Goal: Communication & Community: Answer question/provide support

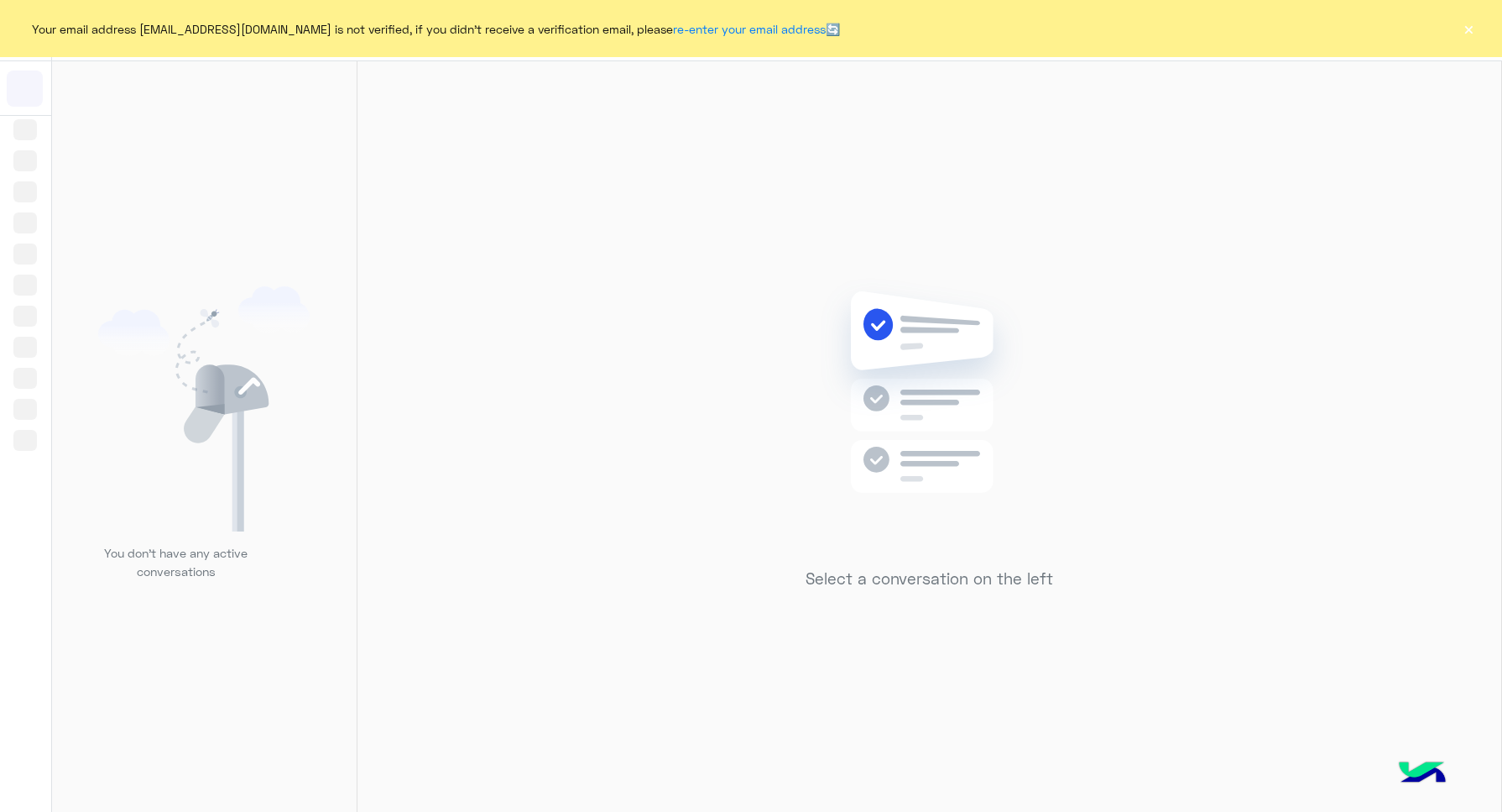
drag, startPoint x: 1424, startPoint y: 59, endPoint x: 1454, endPoint y: 39, distance: 36.1
click at [965, 39] on div "Your email address [EMAIL_ADDRESS][DOMAIN_NAME] is not verified, if you didn't …" at bounding box center [751, 28] width 1502 height 57
click at [965, 32] on div "Your email address [EMAIL_ADDRESS][DOMAIN_NAME] is not verified, if you didn't …" at bounding box center [751, 28] width 1502 height 57
click at [965, 27] on button "×" at bounding box center [1468, 29] width 17 height 17
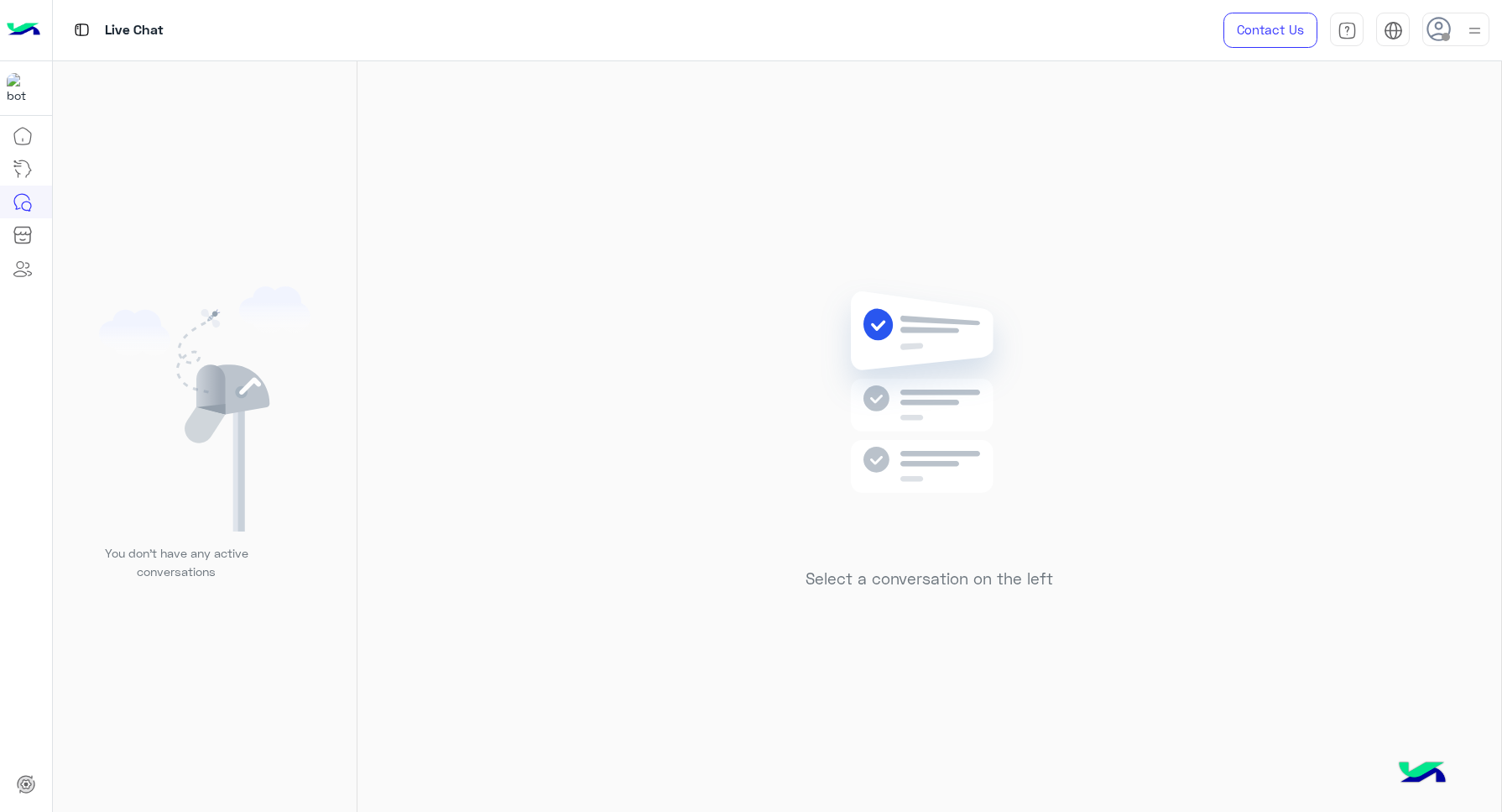
click at [965, 27] on img at bounding box center [1475, 31] width 21 height 21
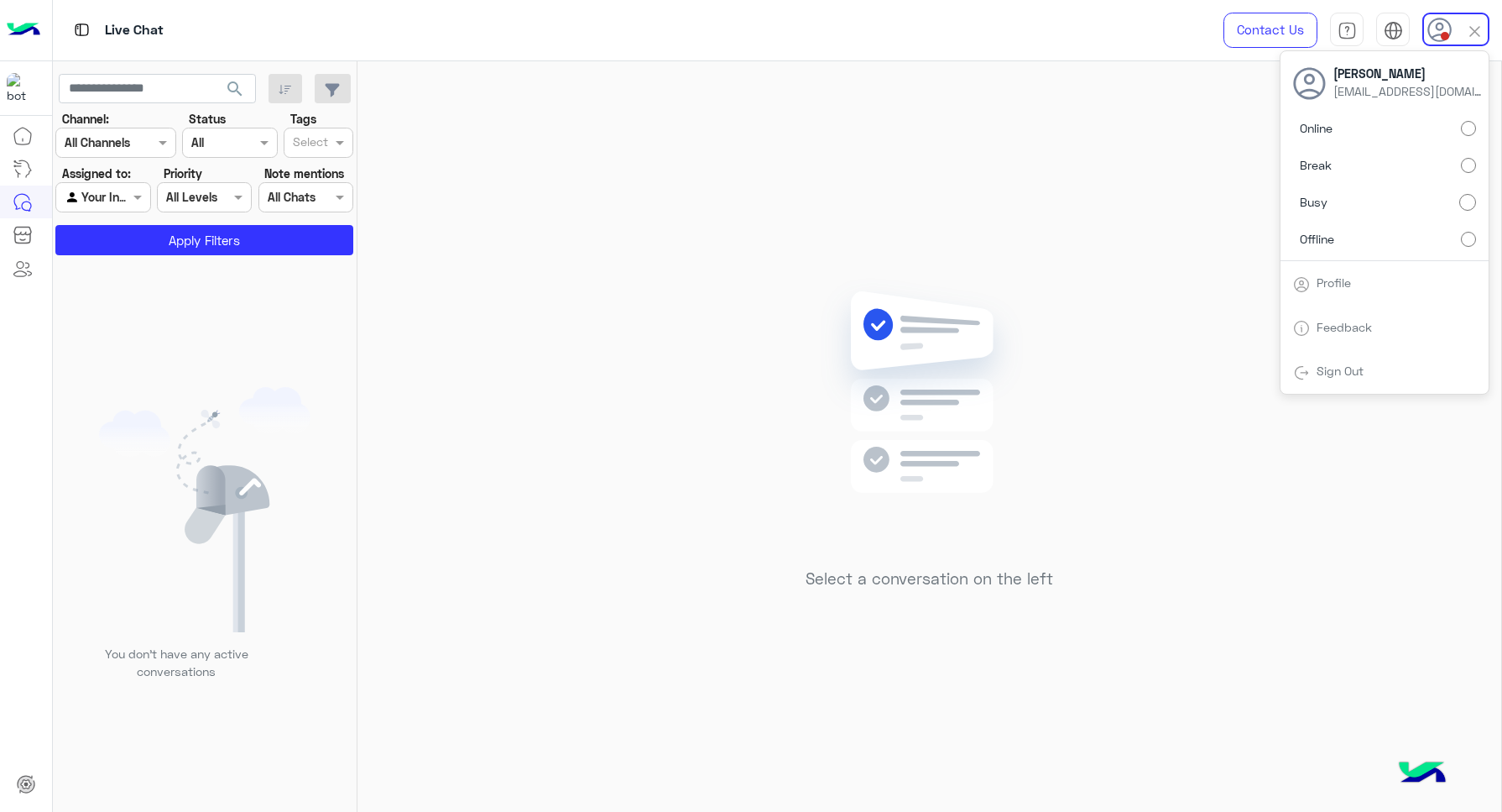
click at [644, 306] on div "Select a conversation on the left" at bounding box center [929, 440] width 1143 height 757
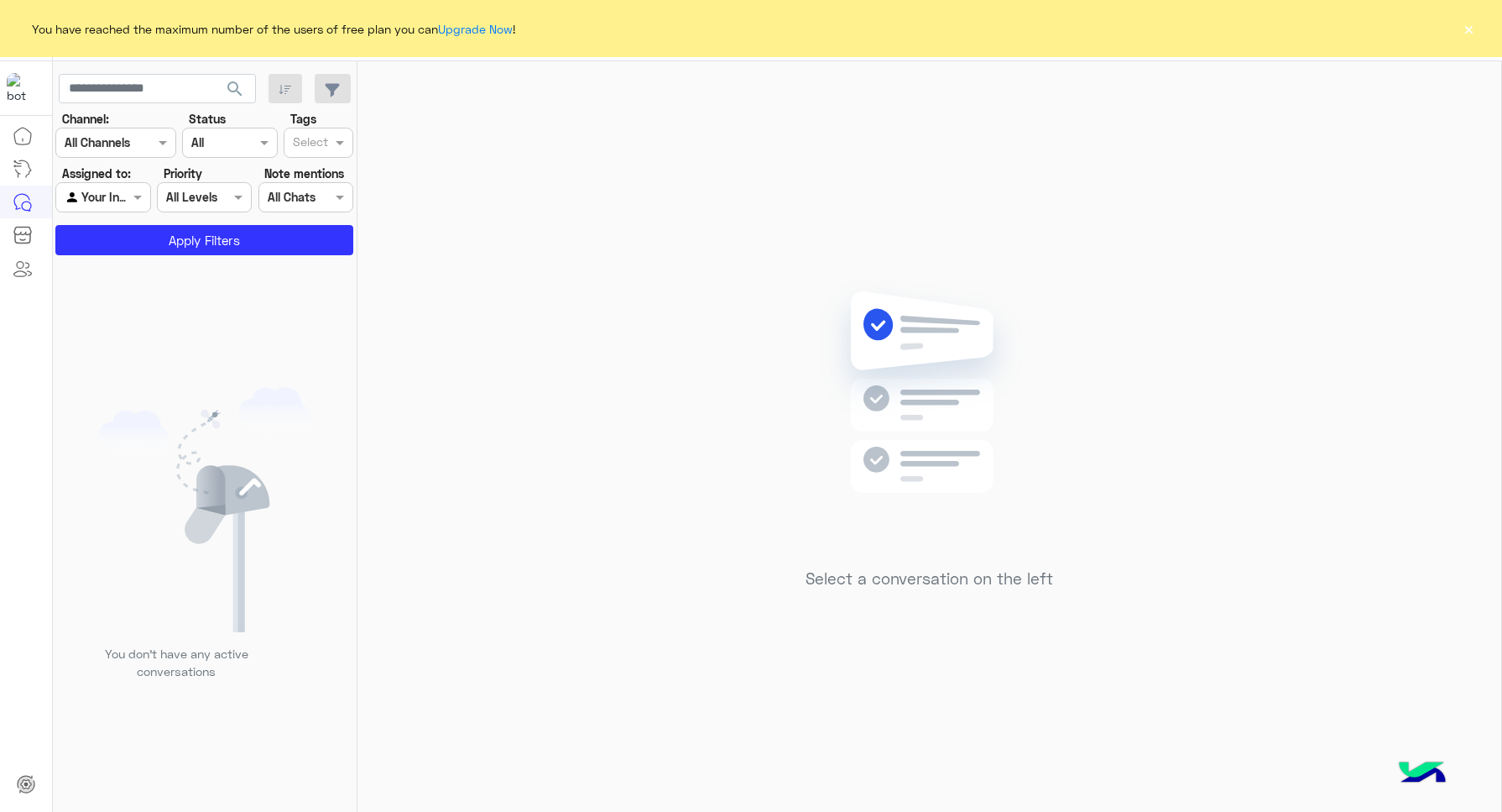
click at [965, 30] on button "×" at bounding box center [1468, 29] width 17 height 17
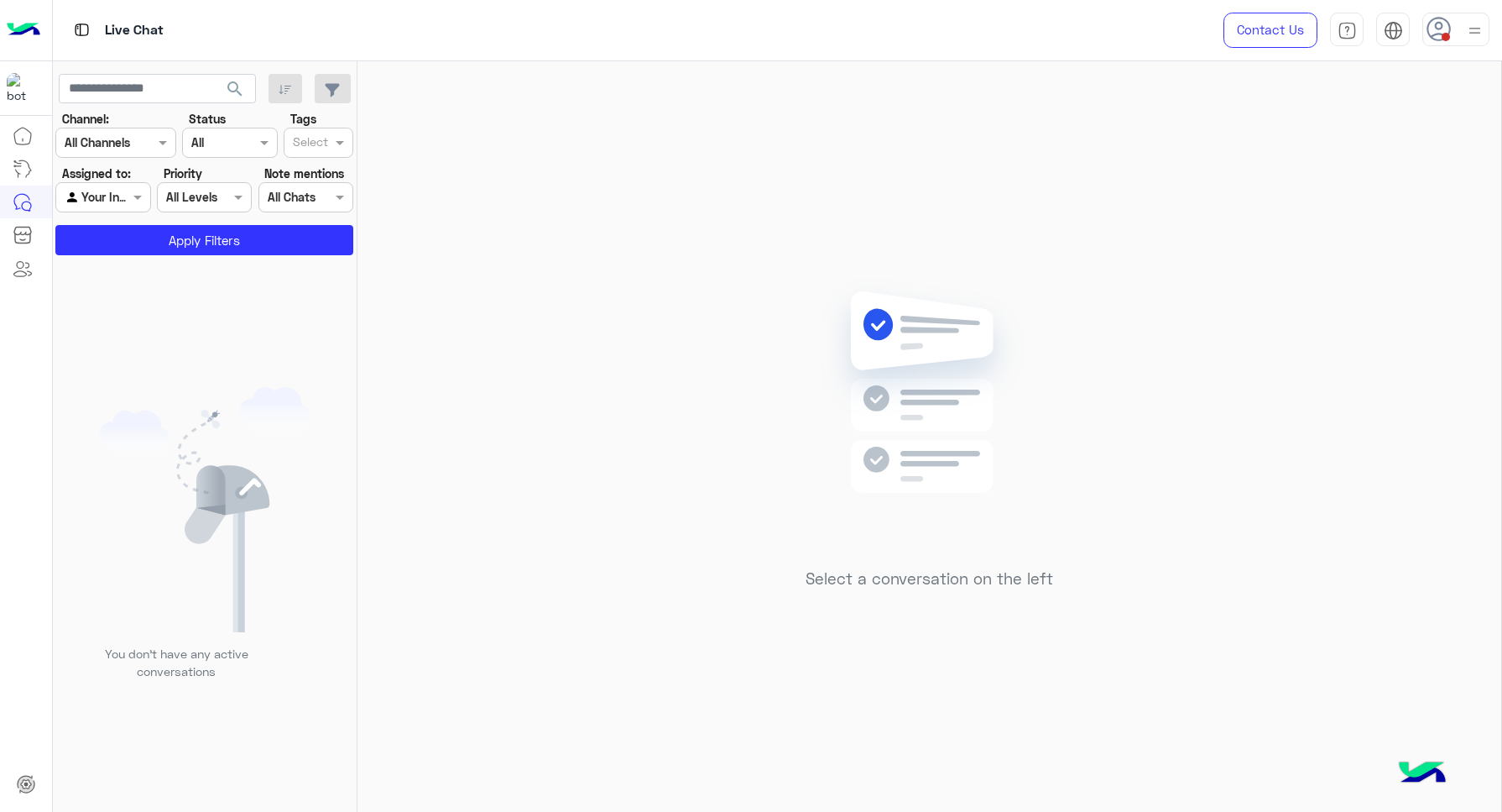
click at [965, 30] on div at bounding box center [1456, 30] width 67 height 34
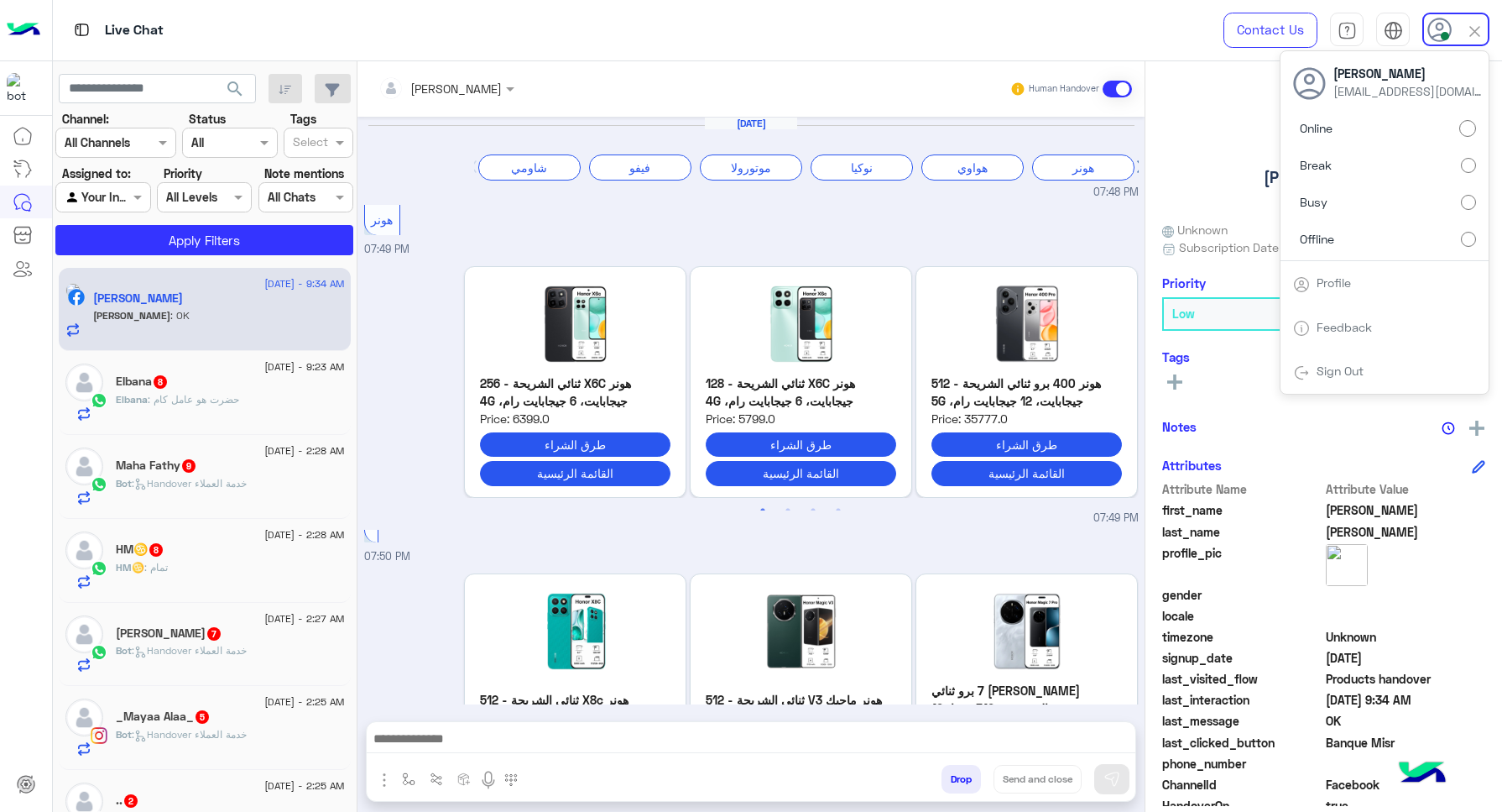
scroll to position [1165, 0]
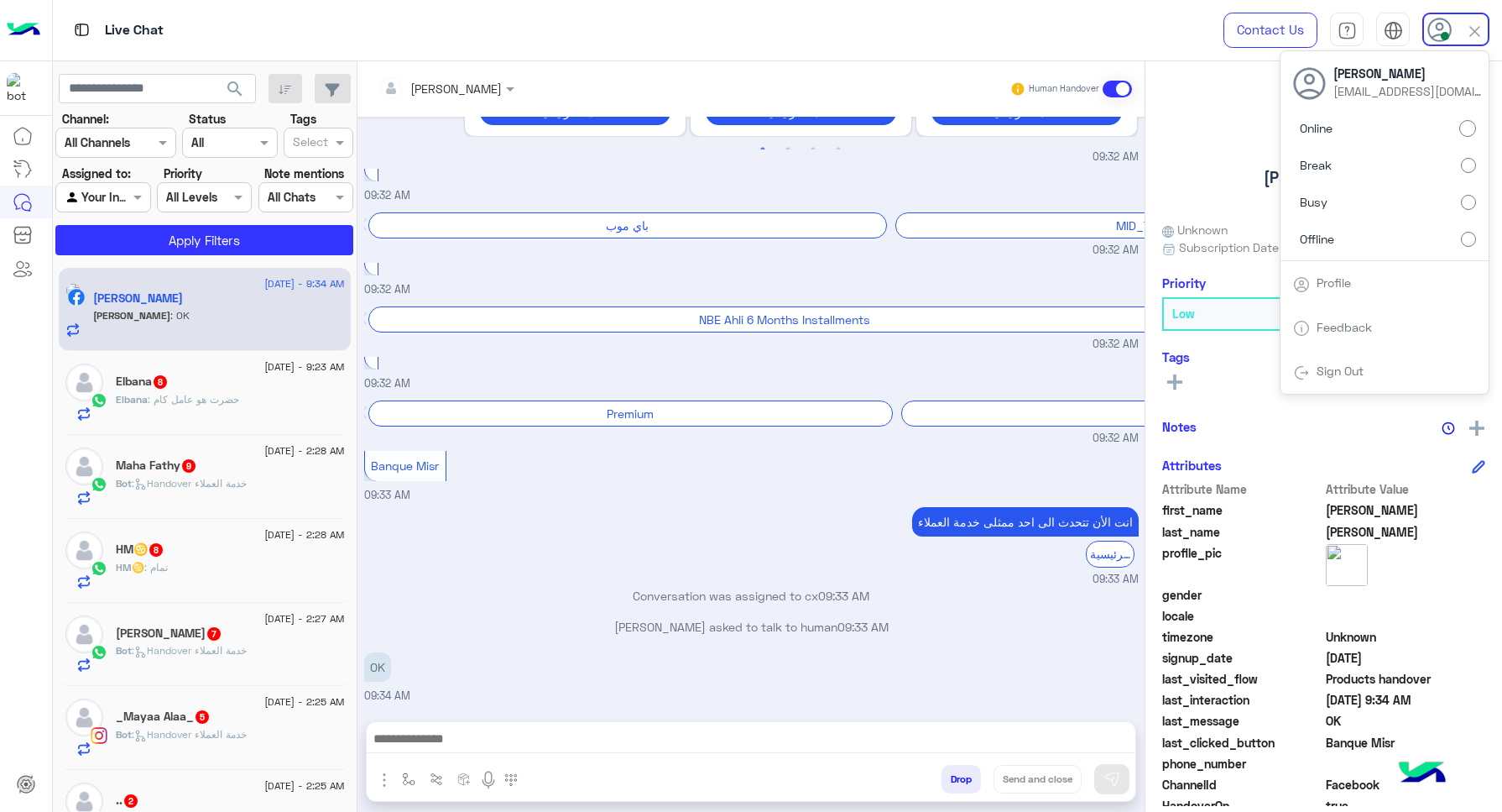
click at [197, 385] on div "Elbana 8" at bounding box center [230, 383] width 229 height 18
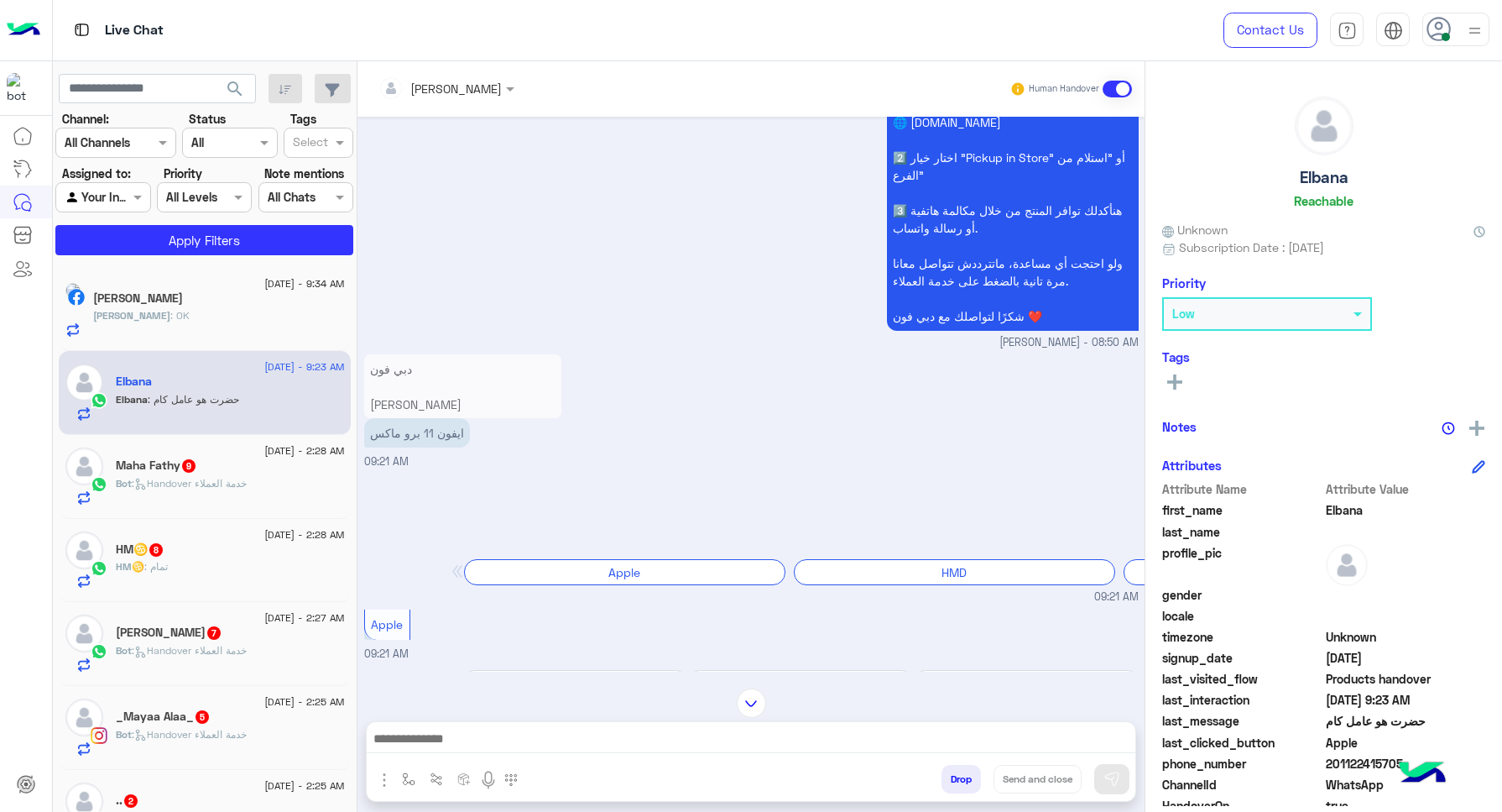
scroll to position [123, 0]
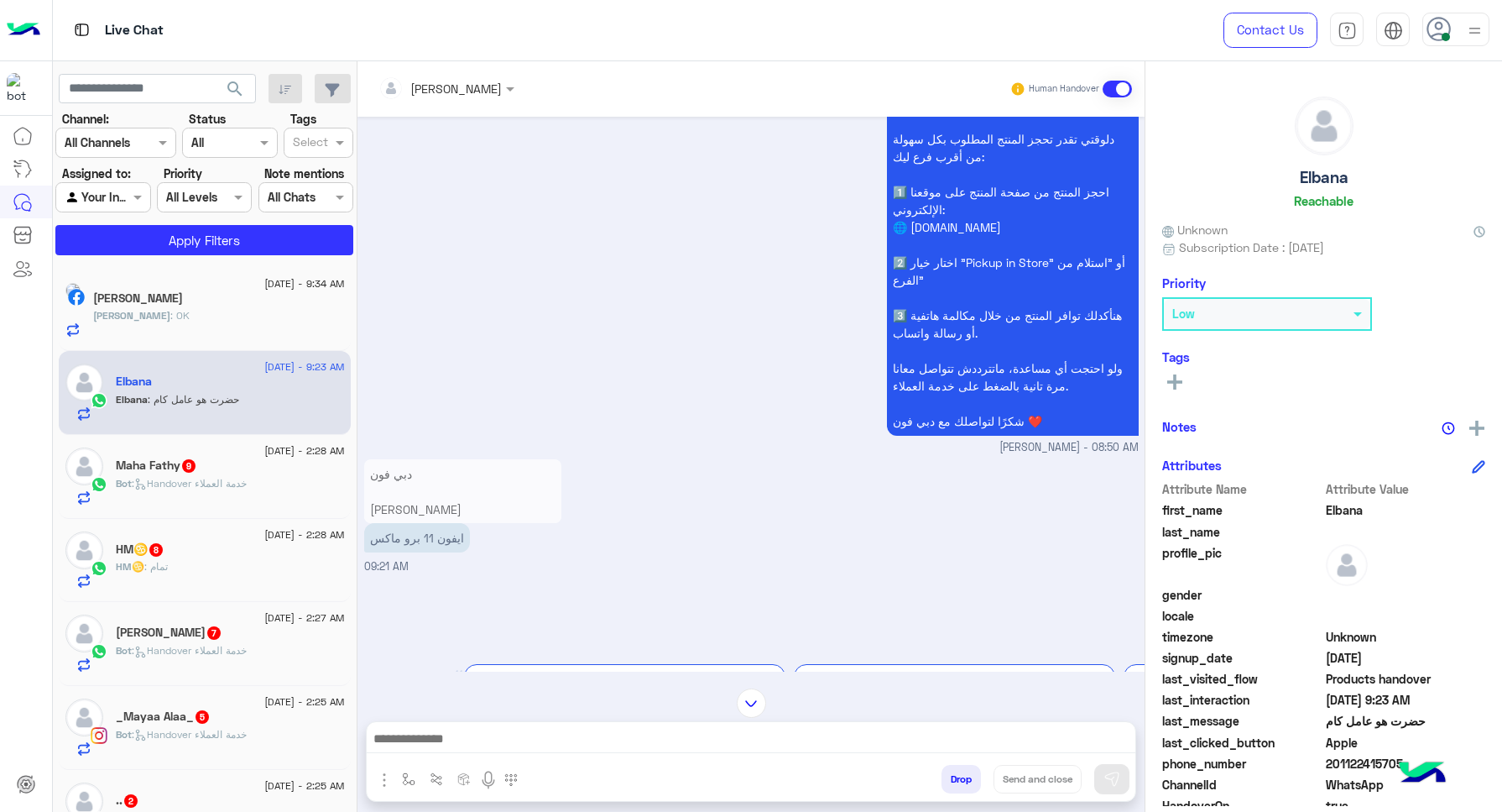
click at [965, 43] on div at bounding box center [1475, 29] width 21 height 32
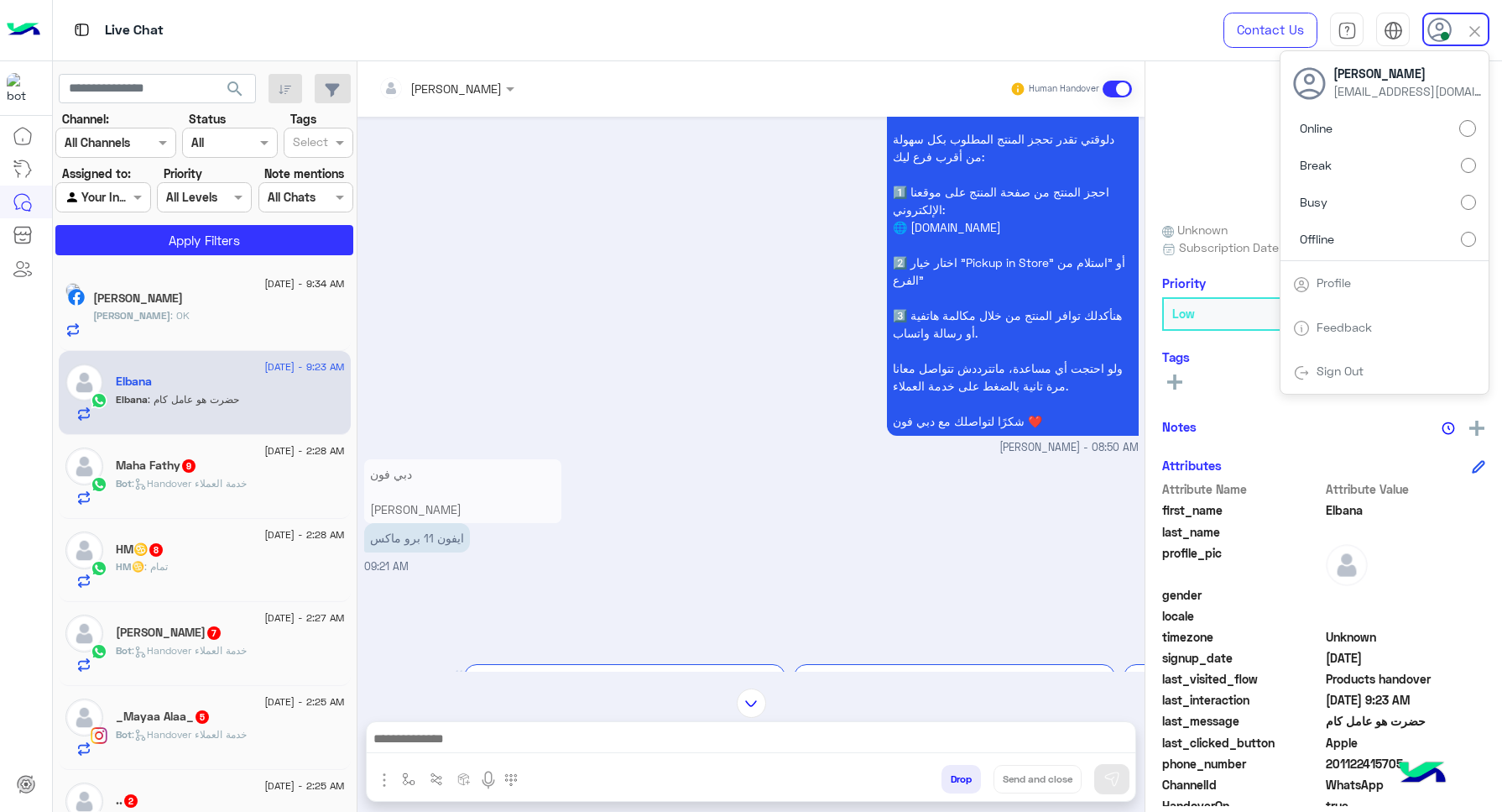
click at [580, 304] on div "سيتم غلق المحادثة مؤقتاً. لحين الرد دلوقتي تقدر تحجز المنتج المطلوب بكل سهولة م…" at bounding box center [751, 270] width 775 height 371
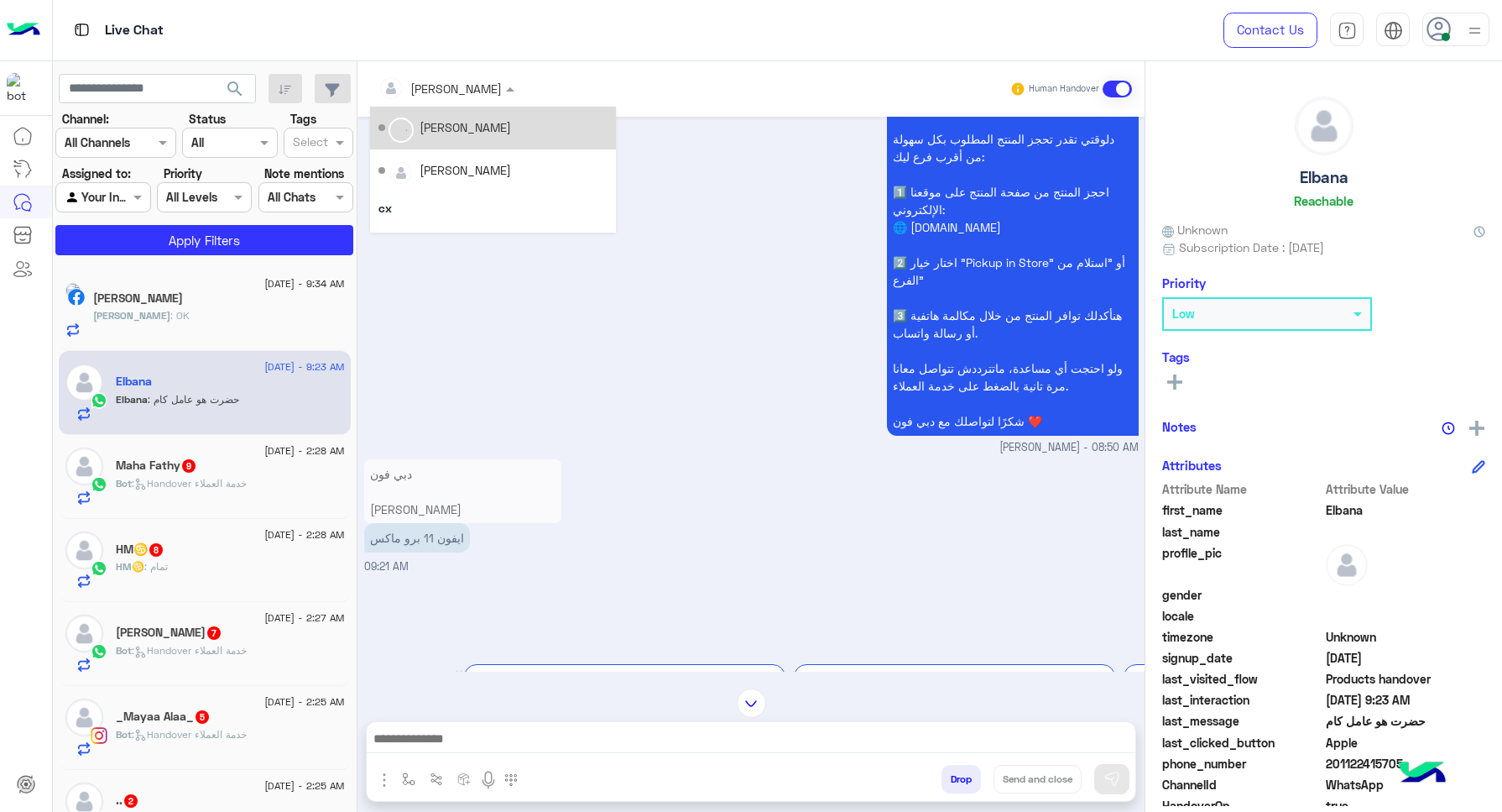
click at [446, 87] on input "text" at bounding box center [424, 88] width 91 height 18
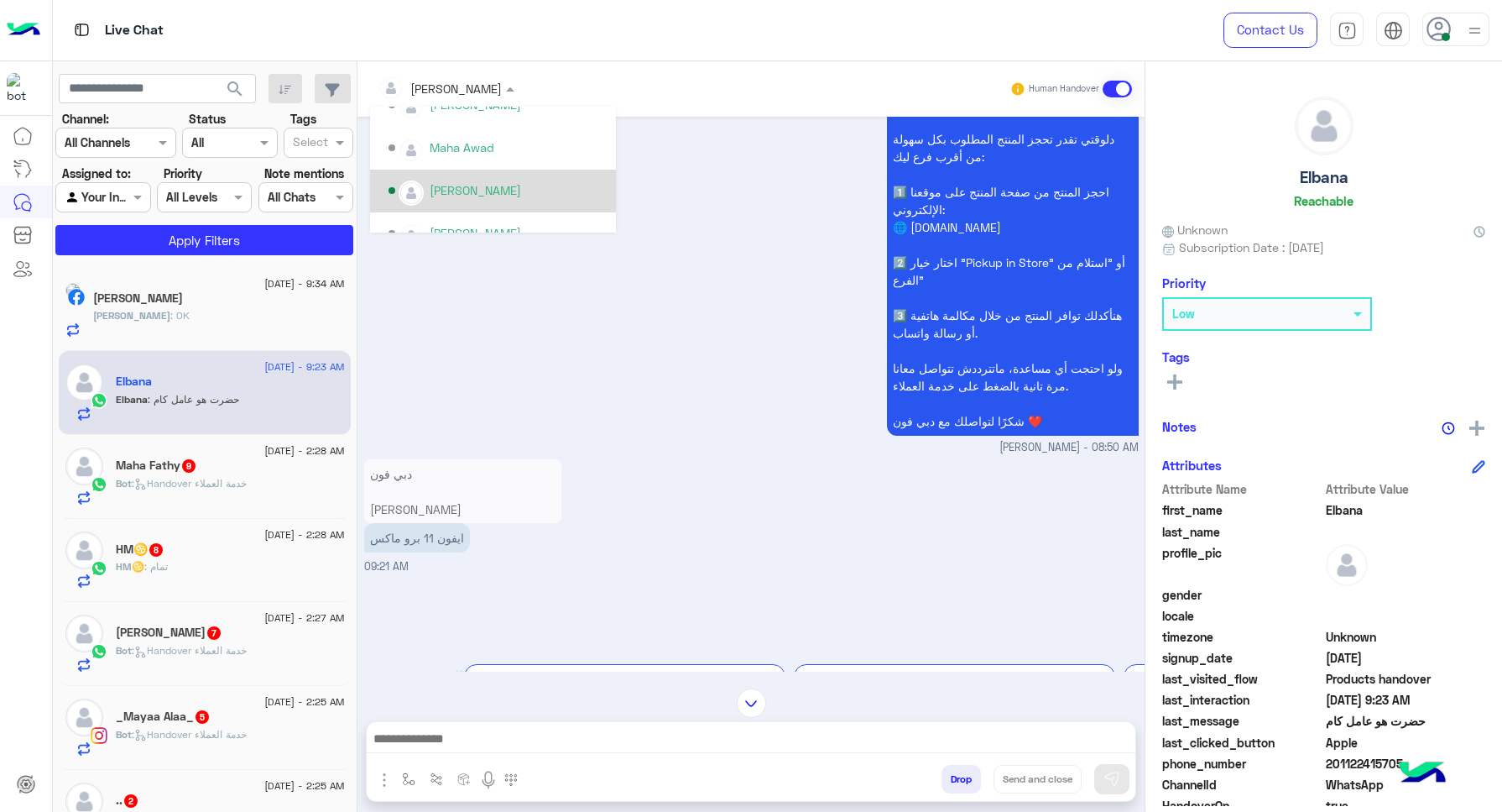
scroll to position [629, 0]
click at [780, 258] on div "سيتم غلق المحادثة مؤقتاً. لحين الرد دلوقتي تقدر تحجز المنتج المطلوب بكل سهولة م…" at bounding box center [751, 270] width 775 height 371
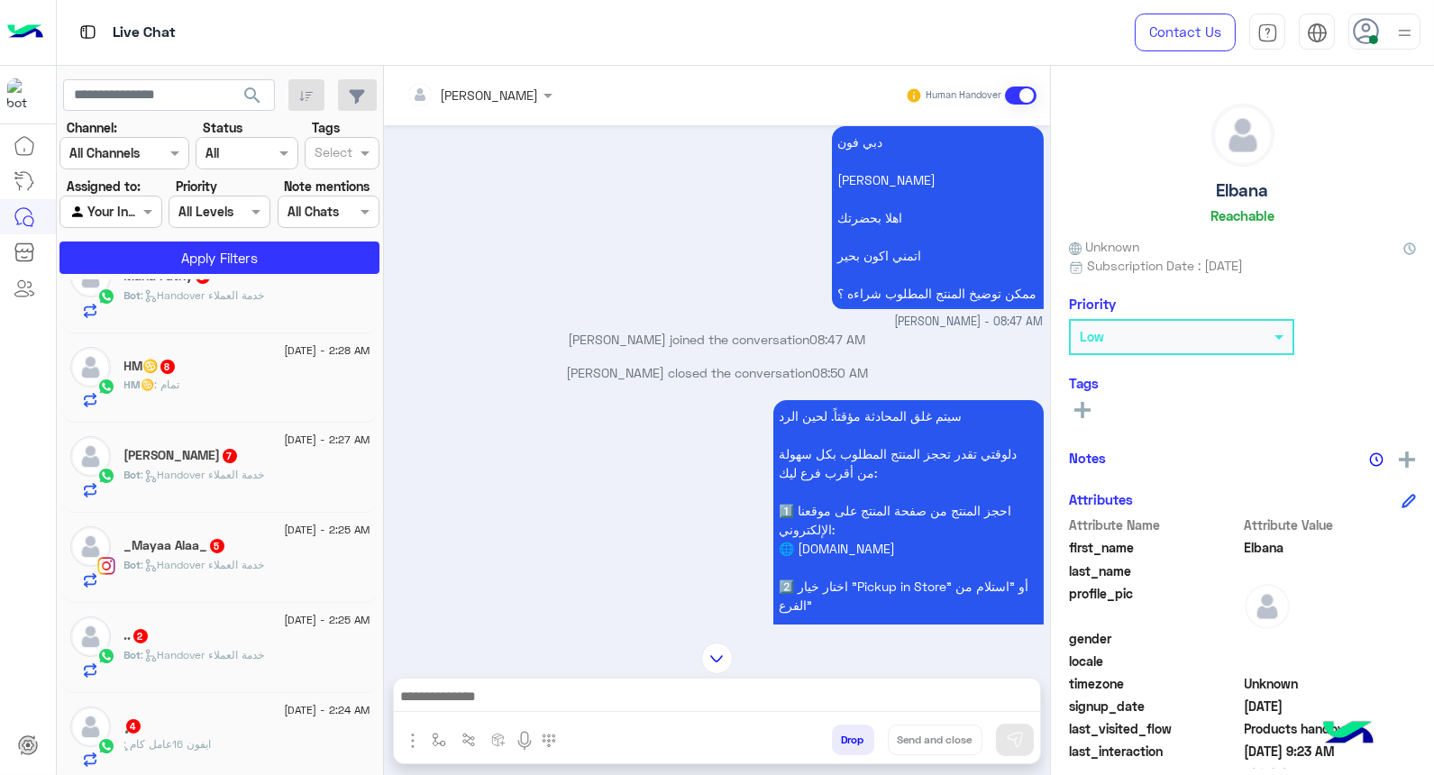
scroll to position [411, 0]
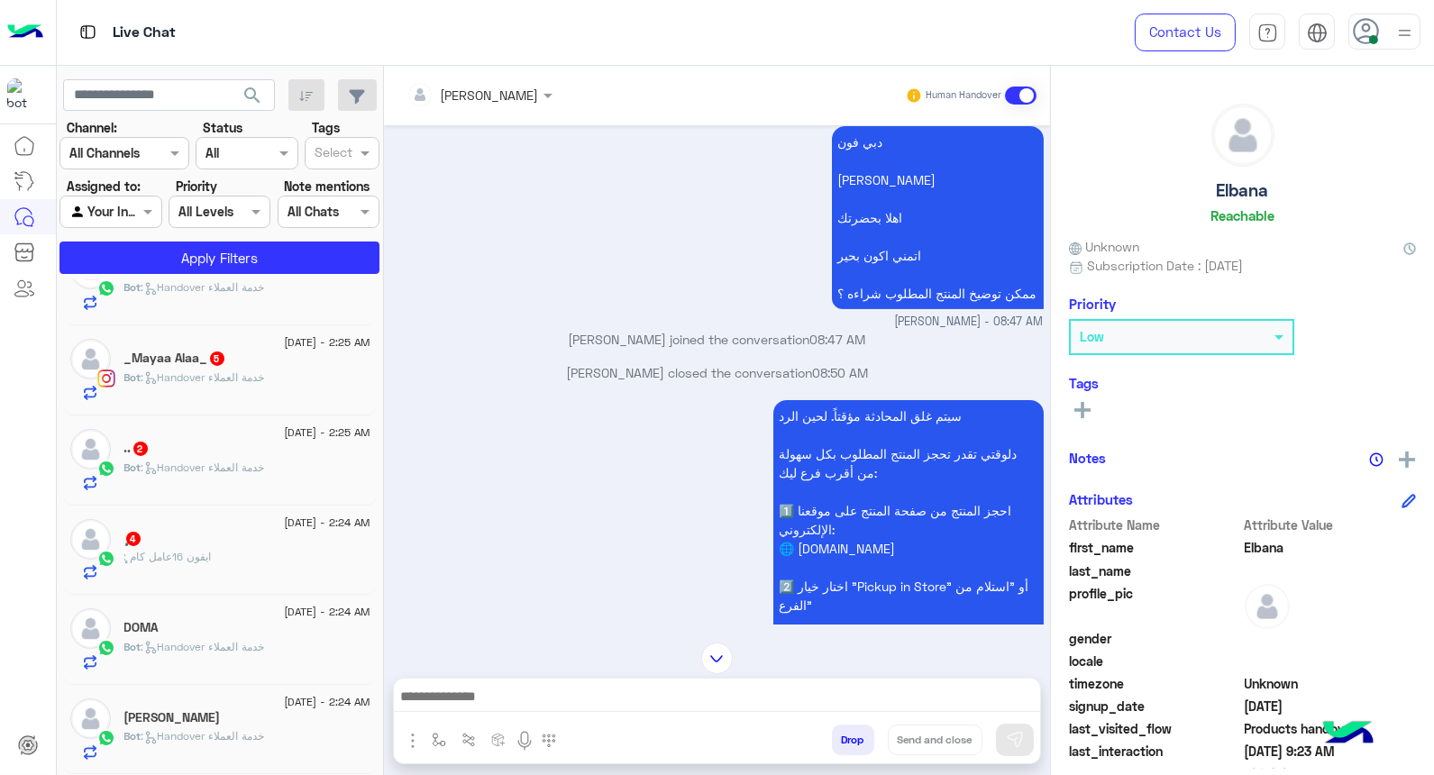
click at [180, 544] on div "ٕ 4" at bounding box center [247, 540] width 246 height 19
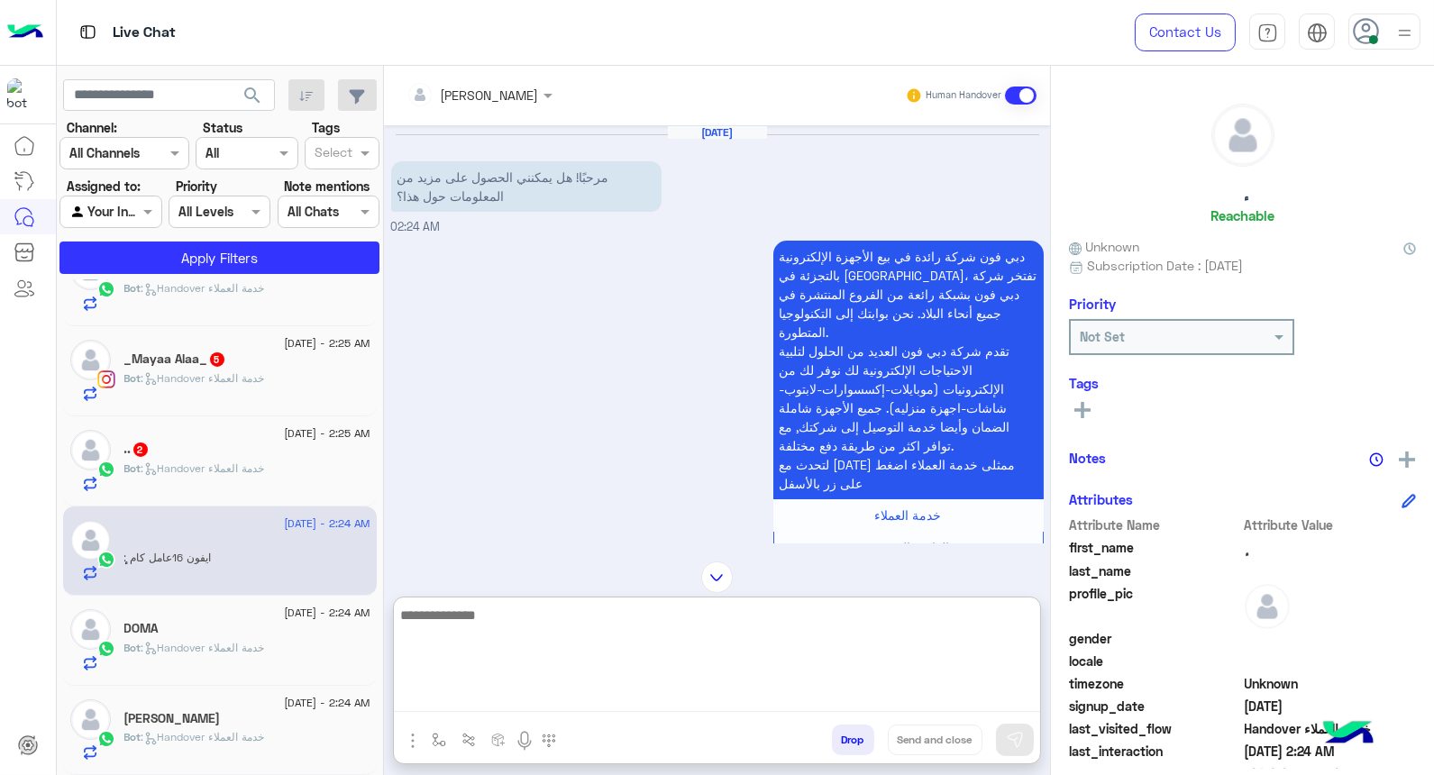
paste textarea "**********"
type textarea "*"
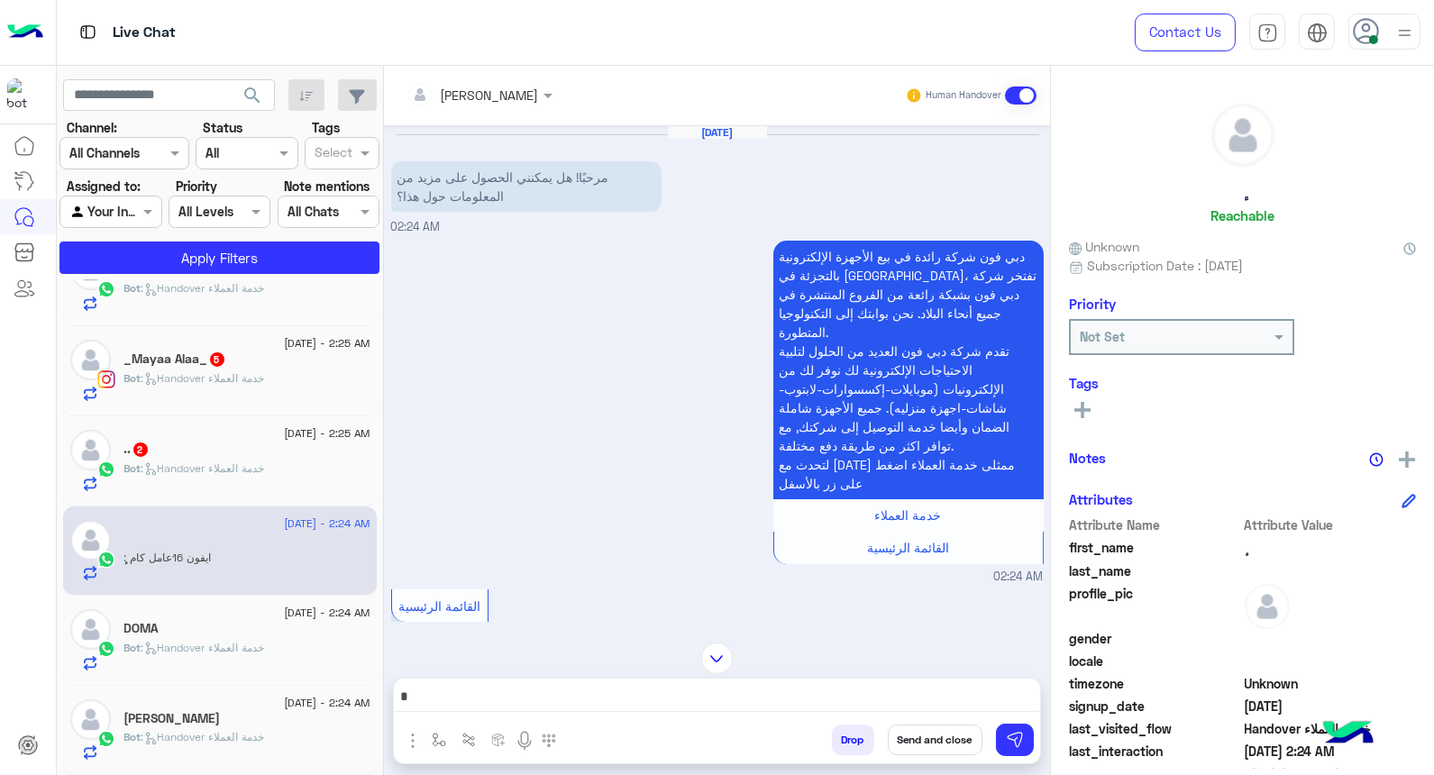
click at [1036, 25] on img at bounding box center [1404, 33] width 23 height 23
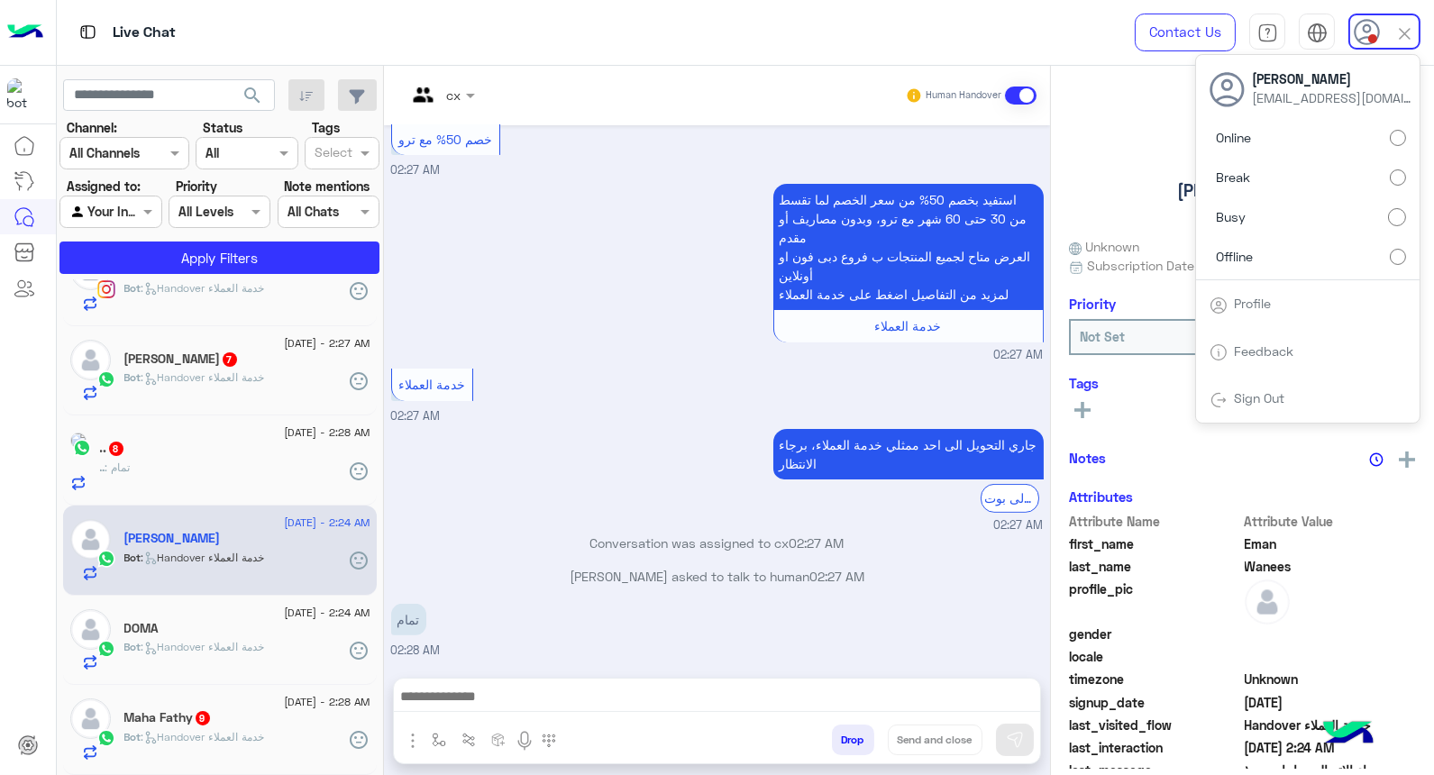
scroll to position [2232, 0]
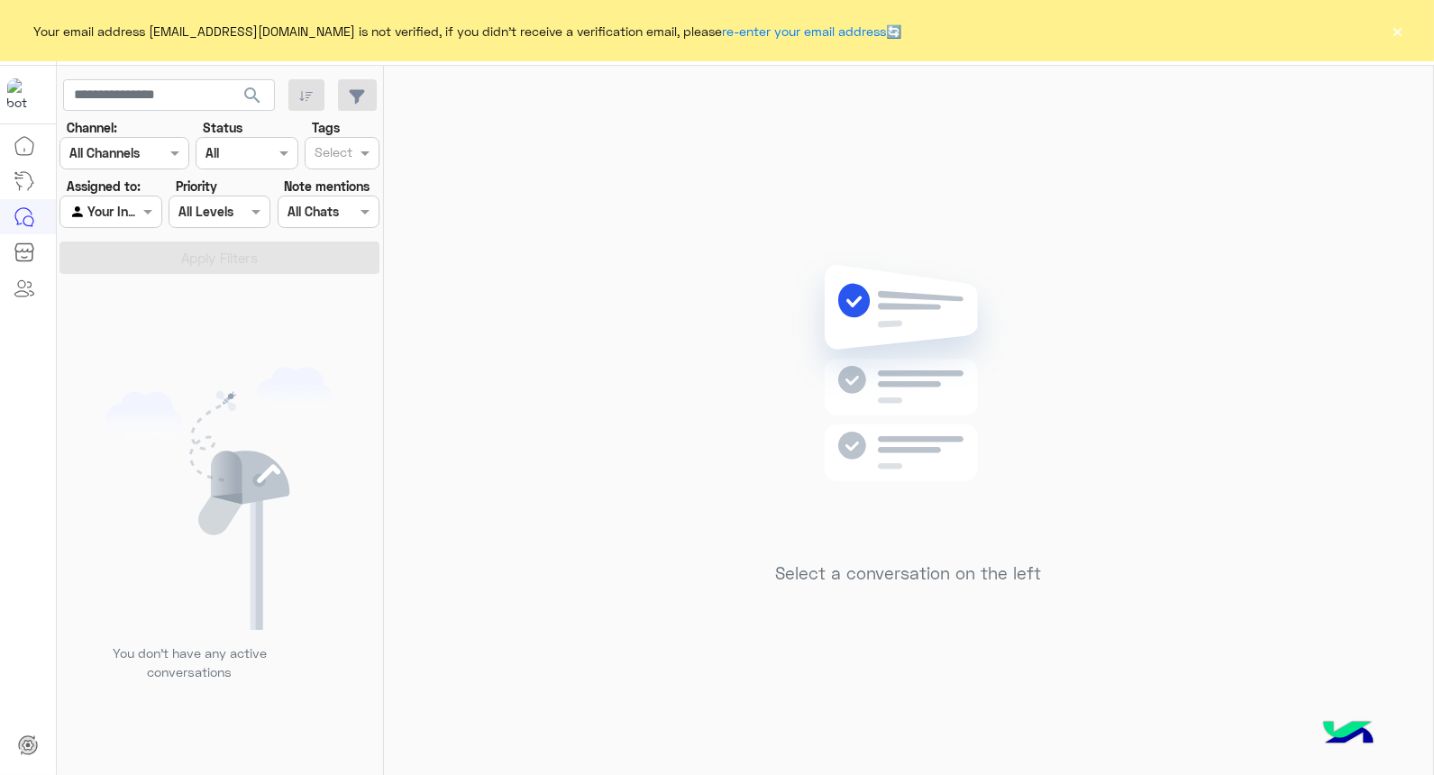
click at [1394, 32] on button "×" at bounding box center [1398, 31] width 18 height 18
